Goal: Task Accomplishment & Management: Manage account settings

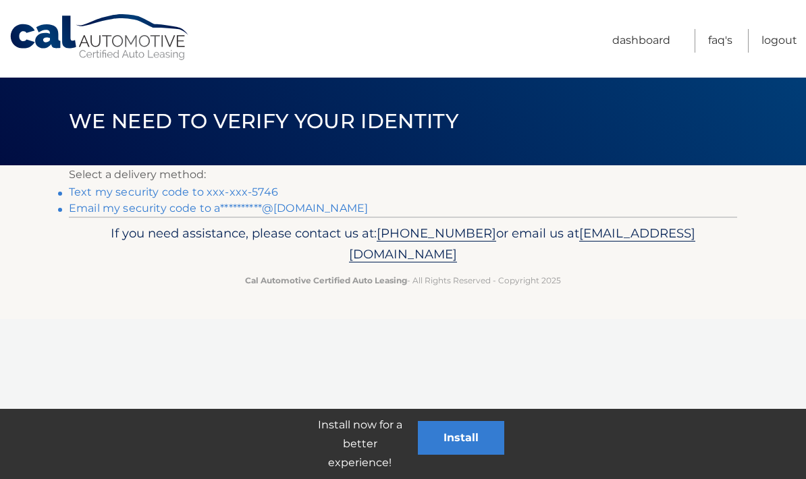
click at [299, 212] on link "**********" at bounding box center [218, 208] width 299 height 13
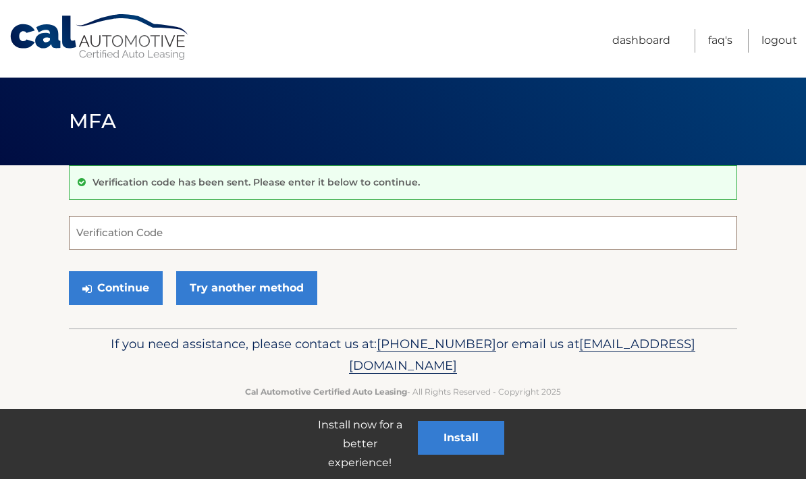
click at [88, 226] on input "Verification Code" at bounding box center [403, 233] width 668 height 34
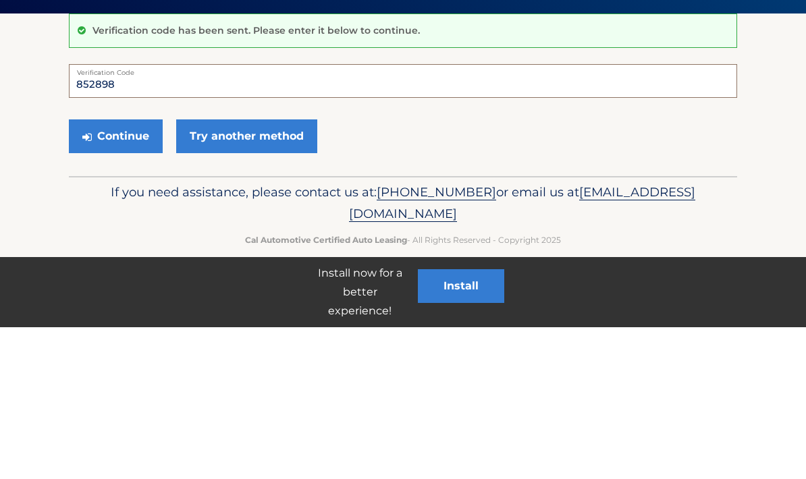
type input "852898"
click at [136, 271] on button "Continue" at bounding box center [116, 288] width 94 height 34
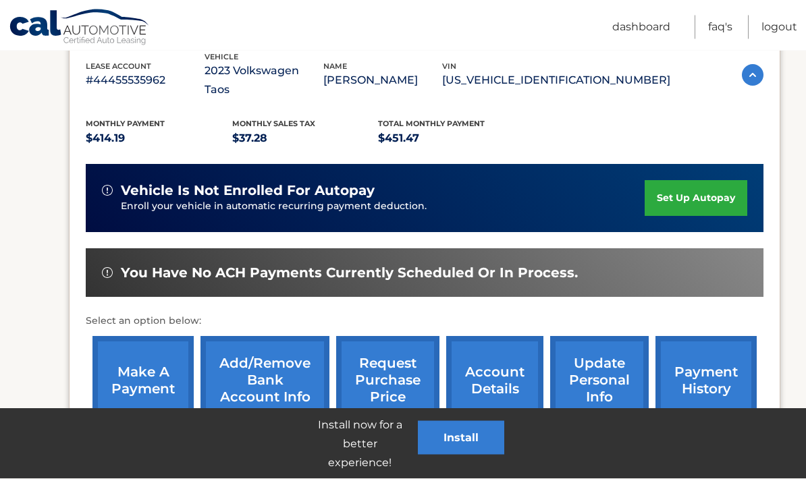
scroll to position [281, 0]
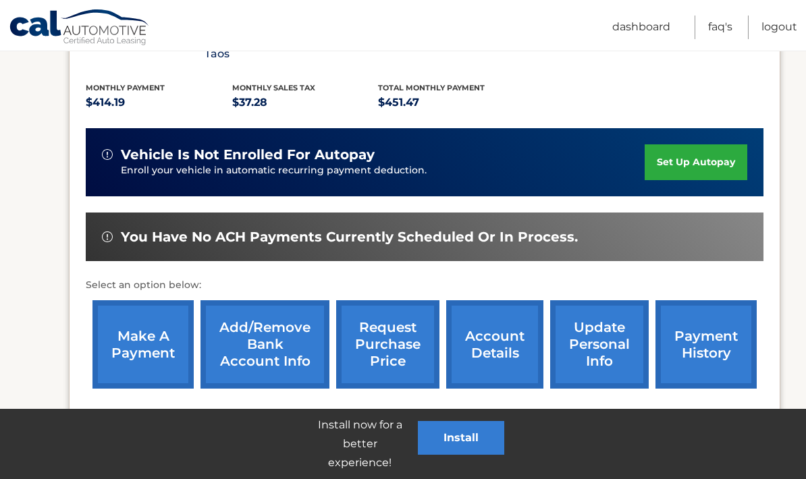
click at [125, 325] on link "make a payment" at bounding box center [142, 344] width 101 height 88
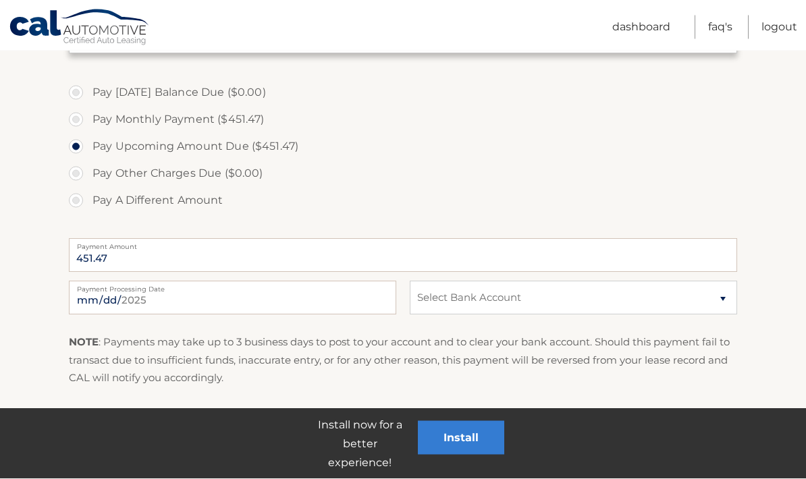
scroll to position [388, 0]
click at [253, 304] on input "2025-08-20" at bounding box center [232, 298] width 327 height 34
type input "2025-08-21"
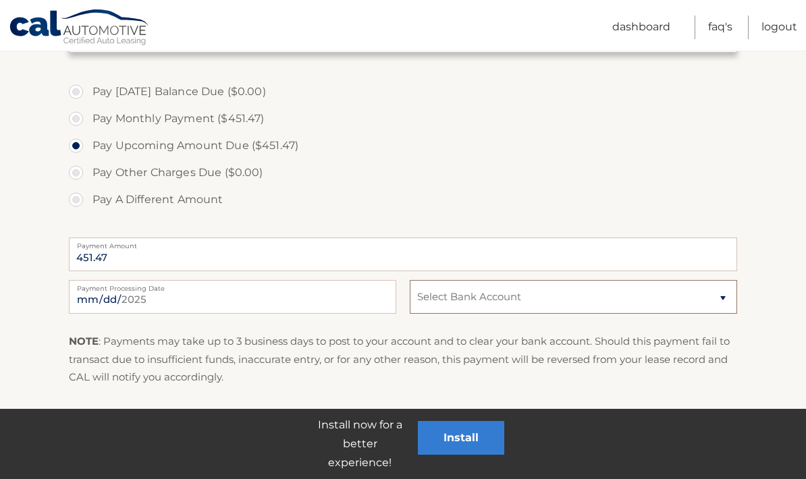
click at [712, 303] on select "Select Bank Account Checking NAVY FEDERAL CREDIT UNION *****8701 Checking PNCBA…" at bounding box center [573, 297] width 327 height 34
select select "MTE4OTBhZTAtNzAzNC00MDhiLWIwNmItZWFjMmYyODYzMDlk"
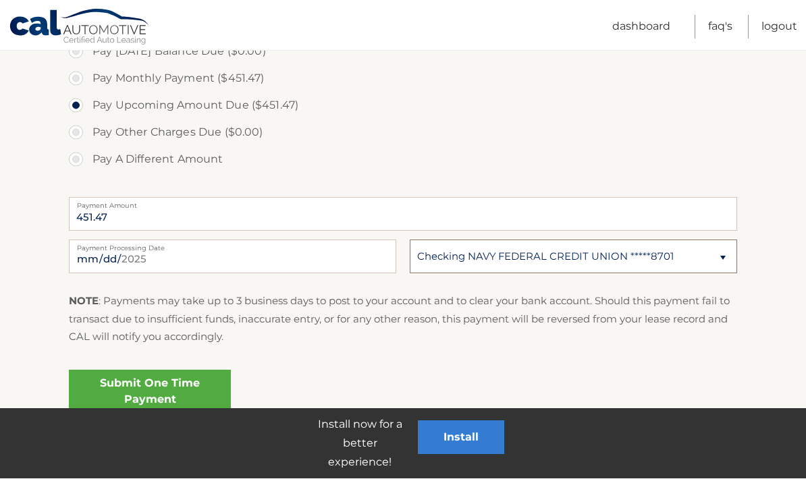
scroll to position [428, 0]
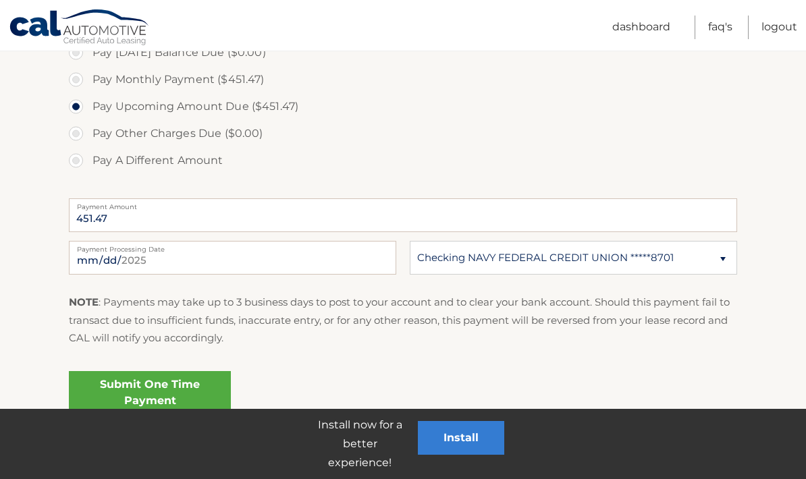
click at [116, 391] on link "Submit One Time Payment" at bounding box center [150, 392] width 162 height 43
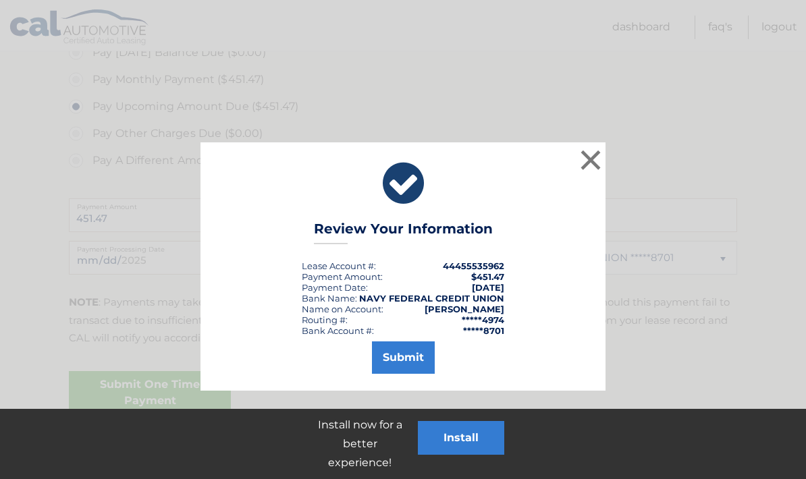
click at [398, 357] on button "Submit" at bounding box center [403, 357] width 63 height 32
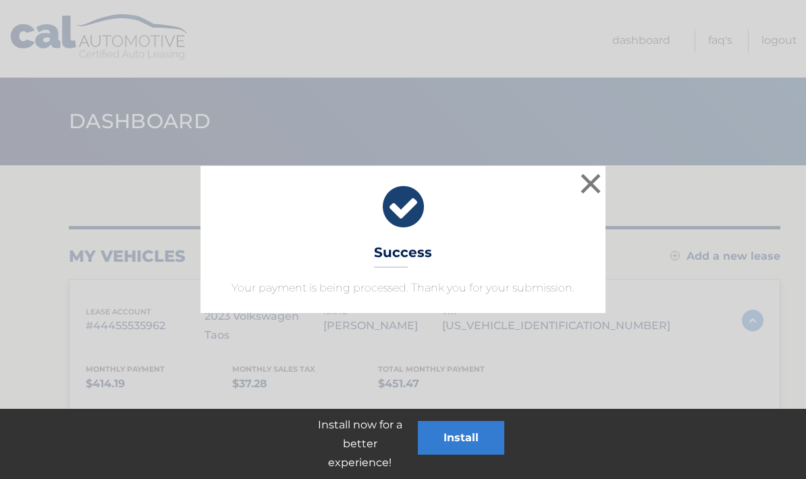
click at [601, 182] on button "×" at bounding box center [590, 183] width 27 height 27
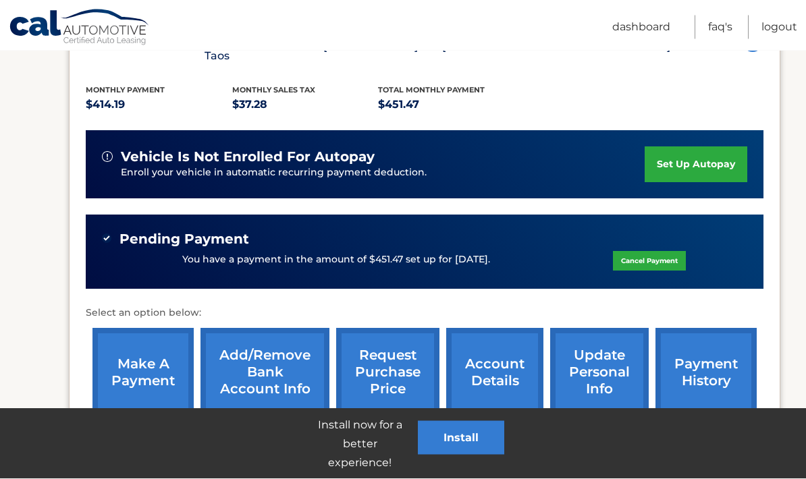
scroll to position [306, 0]
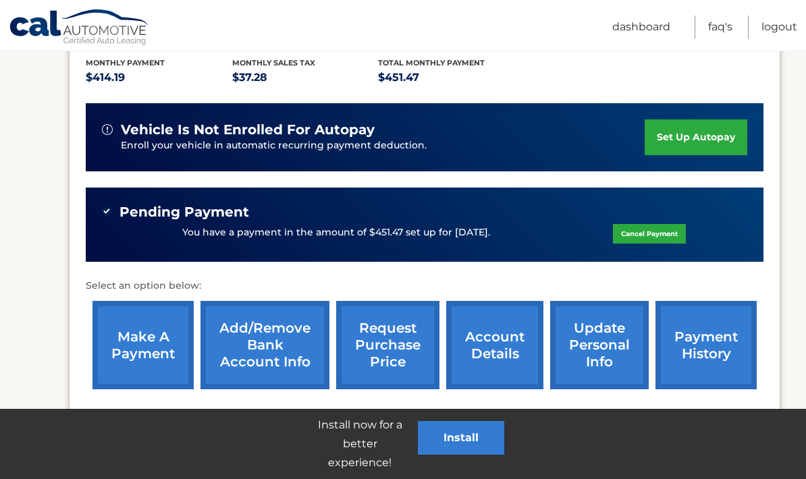
click at [685, 346] on link "payment history" at bounding box center [705, 345] width 101 height 88
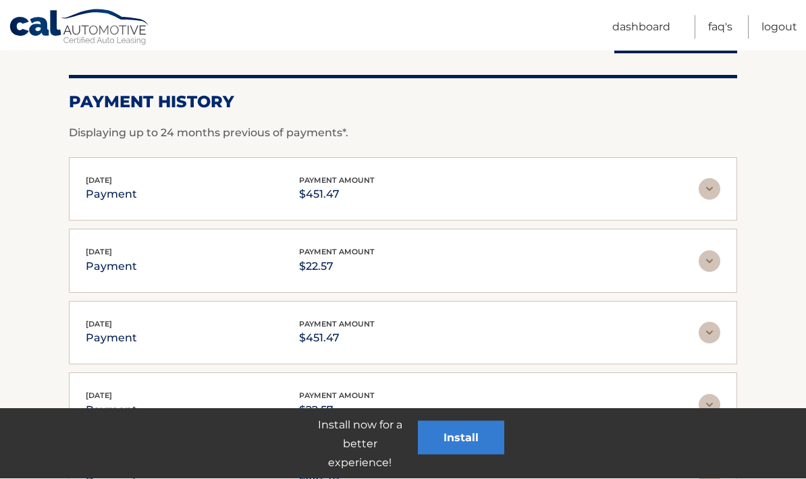
scroll to position [175, 0]
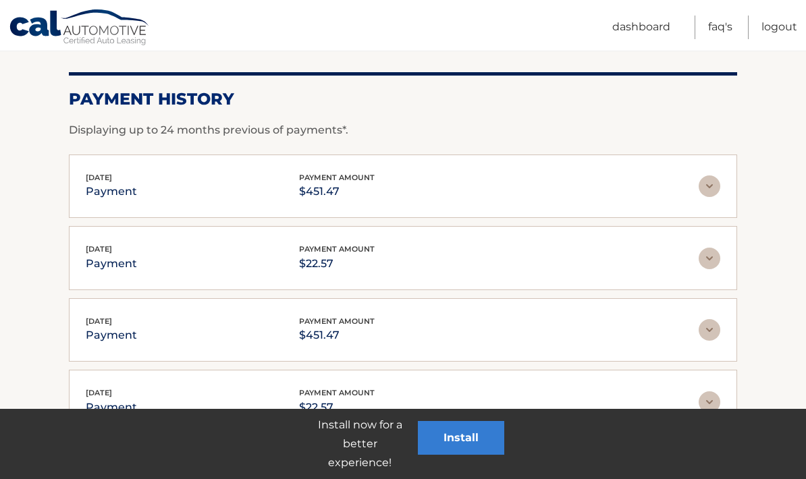
click at [105, 188] on p "payment" at bounding box center [111, 191] width 51 height 19
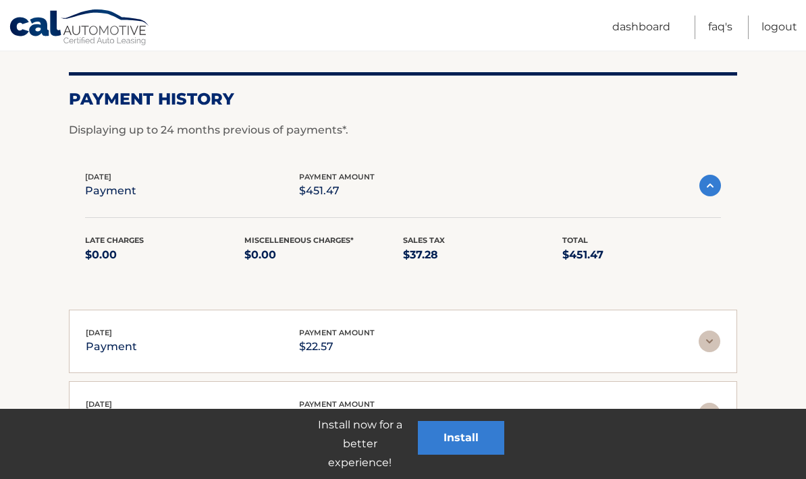
click at [90, 188] on p "payment" at bounding box center [110, 191] width 51 height 19
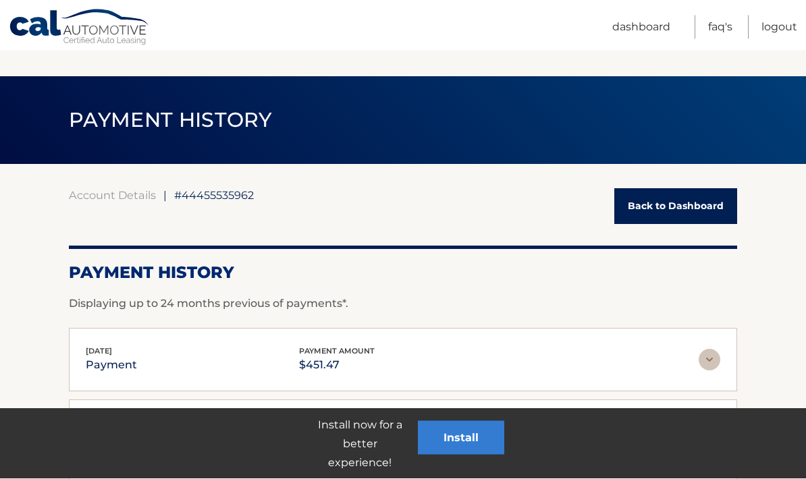
scroll to position [0, 0]
